Goal: Task Accomplishment & Management: Use online tool/utility

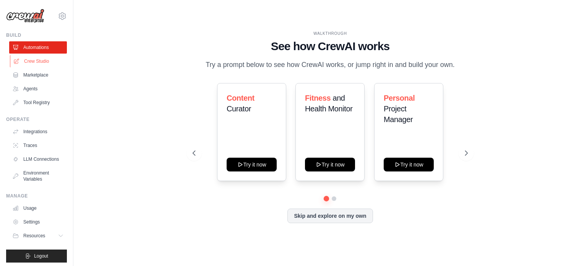
click at [43, 62] on link "Crew Studio" at bounding box center [39, 61] width 58 height 12
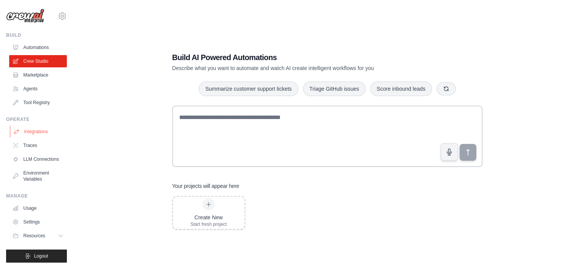
scroll to position [8, 0]
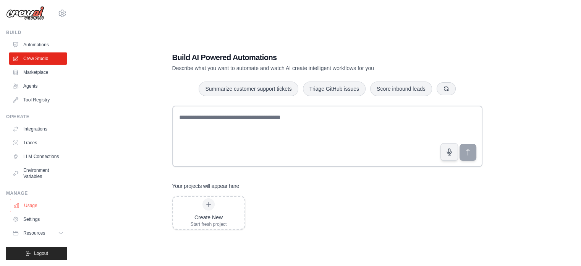
click at [30, 206] on link "Usage" at bounding box center [39, 205] width 58 height 12
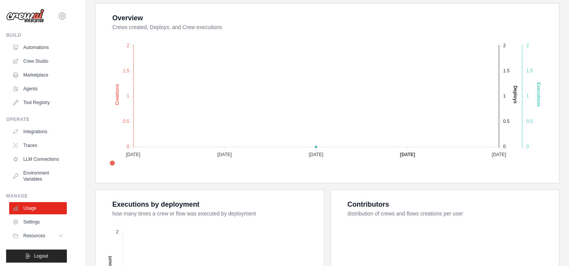
scroll to position [154, 0]
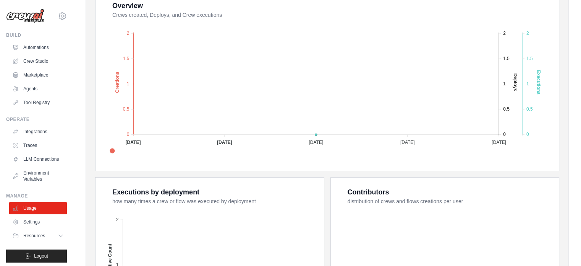
click at [101, 151] on div "Overview Crews created, Deploys, and Crew executions Created Deploys Executions…" at bounding box center [328, 80] width 464 height 179
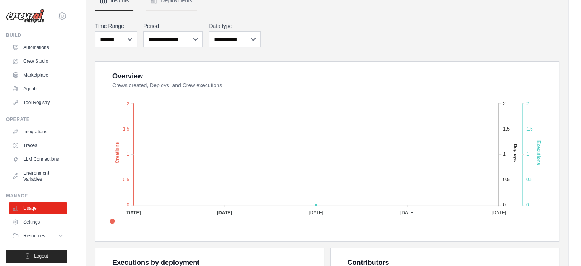
scroll to position [84, 0]
click at [31, 59] on link "Crew Studio" at bounding box center [39, 61] width 58 height 12
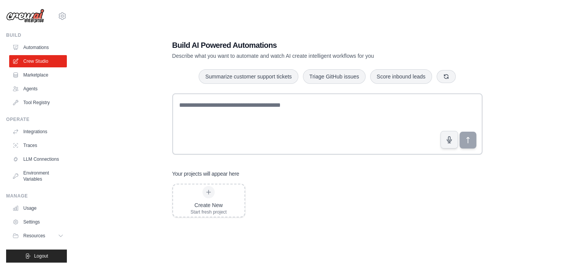
scroll to position [12, 0]
click at [46, 241] on button "Resources" at bounding box center [39, 235] width 58 height 12
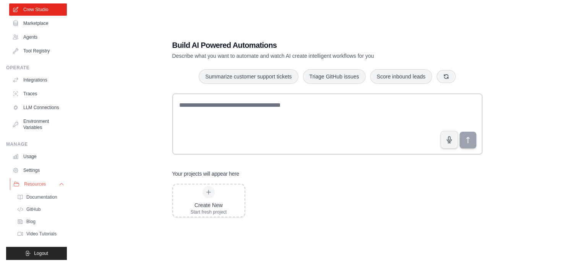
scroll to position [57, 0]
click at [40, 104] on link "LLM Connections" at bounding box center [39, 107] width 58 height 12
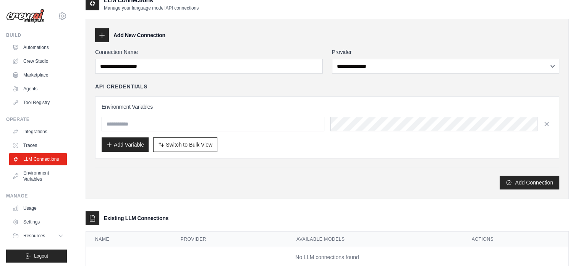
scroll to position [15, 0]
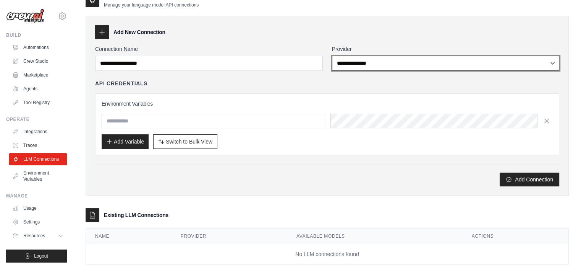
click at [359, 65] on select "**********" at bounding box center [446, 63] width 228 height 15
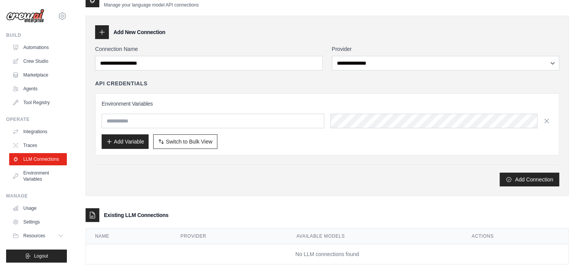
click at [284, 169] on div "Add Connection" at bounding box center [327, 175] width 464 height 22
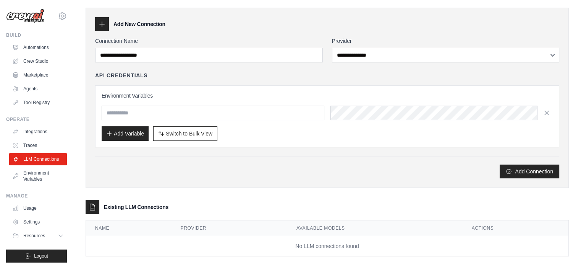
scroll to position [32, 0]
